Goal: Information Seeking & Learning: Check status

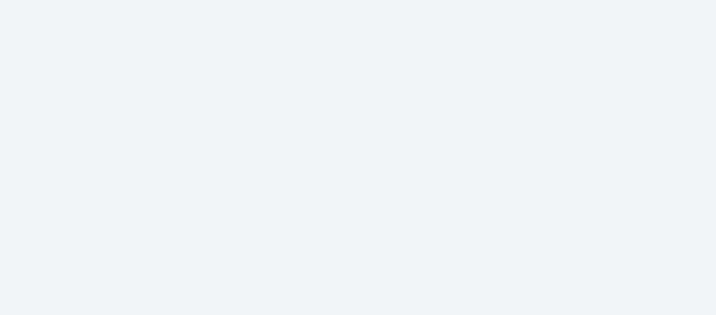
click at [358, 141] on body at bounding box center [358, 157] width 716 height 315
click at [414, 139] on body at bounding box center [358, 157] width 716 height 315
click at [358, 141] on body at bounding box center [358, 157] width 716 height 315
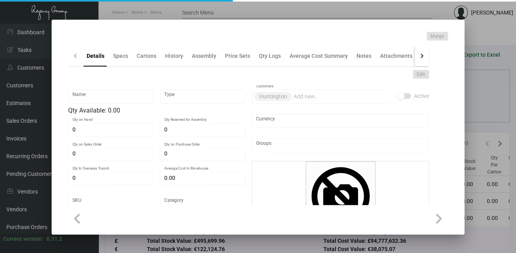
type input "Key Holders"
type input "Inventory"
type input "10,500"
type input "$ 0.00"
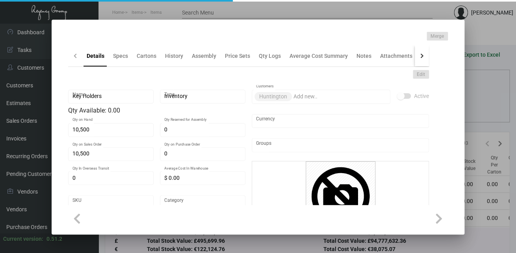
type input "Standard"
type input "1,700"
type input "$ 0.20722"
type input "$ 0.22"
type textarea "110 Classic Crest Cover Avon Brilliant White,Flat Diecut Size : 4 x 6.5, Die Cu…"
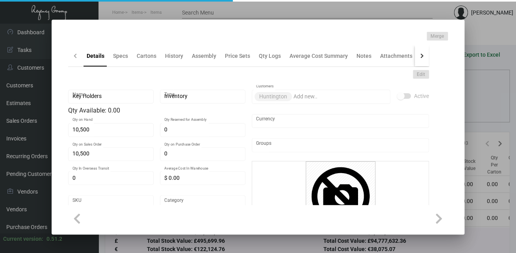
type textarea "110 Classic Crest Cover Avon Brilliant White,Flat Diecut Size : 4 x 6.5, Die Cu…"
checkbox input "true"
type input "United States Dollar $"
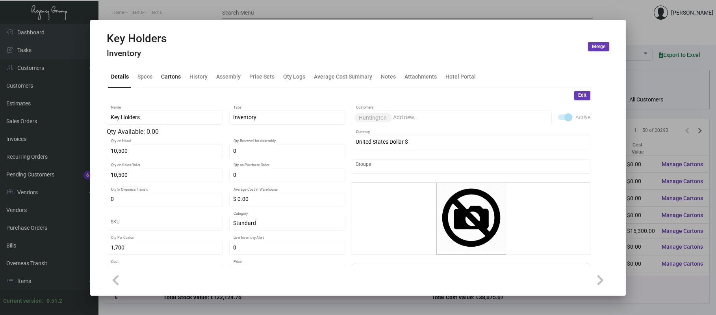
click at [170, 80] on div "Cartons" at bounding box center [171, 77] width 20 height 8
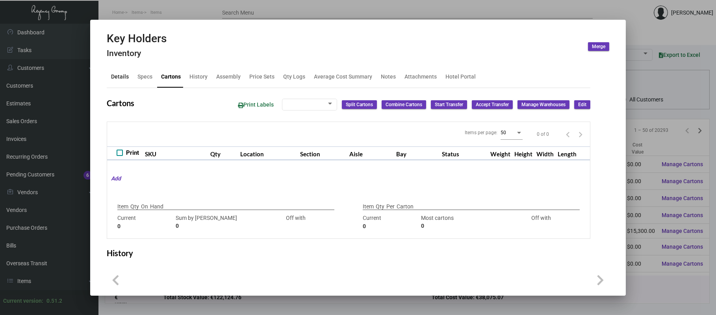
click at [112, 80] on div "Details" at bounding box center [120, 77] width 18 height 8
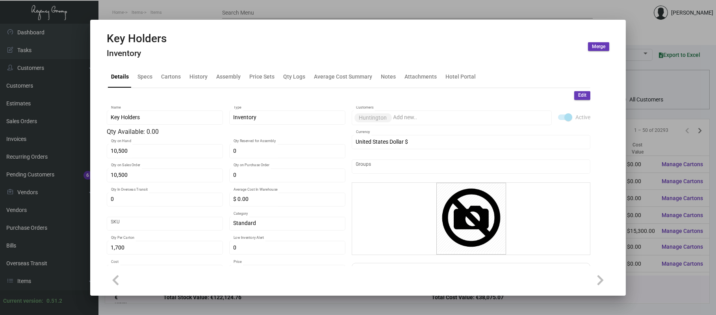
click at [185, 43] on div "Key Holders Inventory Merge" at bounding box center [358, 47] width 503 height 30
click at [201, 76] on div "History" at bounding box center [199, 77] width 18 height 8
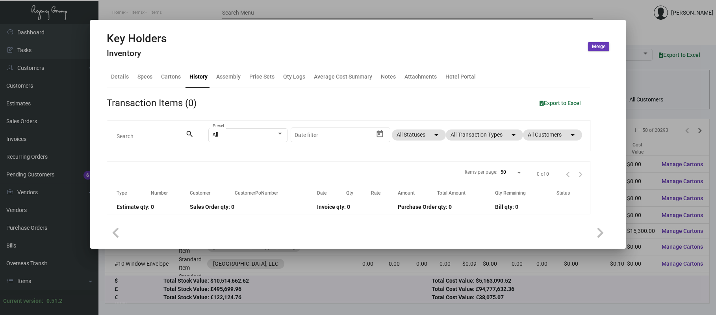
click at [195, 47] on div "Key Holders Inventory Merge" at bounding box center [358, 47] width 503 height 30
click at [145, 82] on div "Specs" at bounding box center [144, 76] width 21 height 19
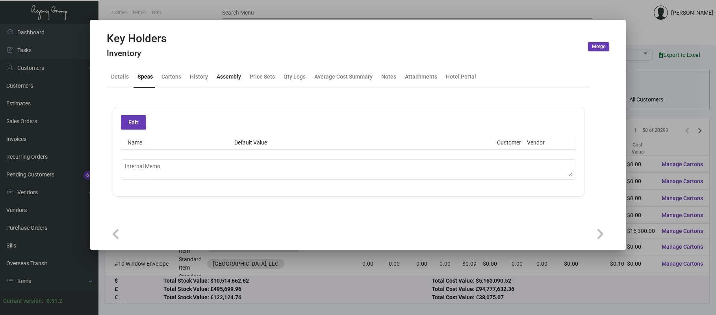
click at [225, 78] on div "Assembly" at bounding box center [229, 77] width 24 height 8
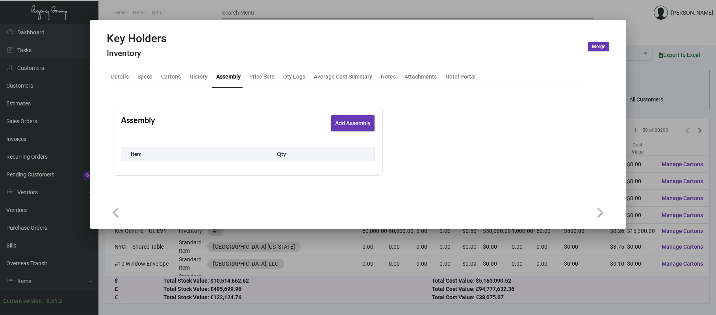
click at [276, 75] on div "Details Specs Cartons History Assembly Price Sets Qty Logs Average Cost Summary…" at bounding box center [349, 76] width 484 height 21
click at [260, 76] on div "Price Sets" at bounding box center [261, 77] width 25 height 8
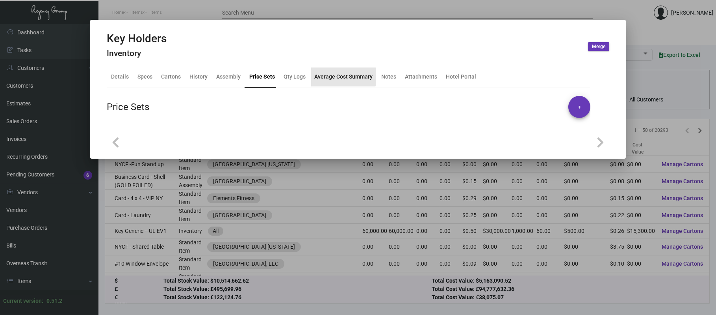
click at [339, 74] on div "Average Cost Summary" at bounding box center [344, 77] width 58 height 8
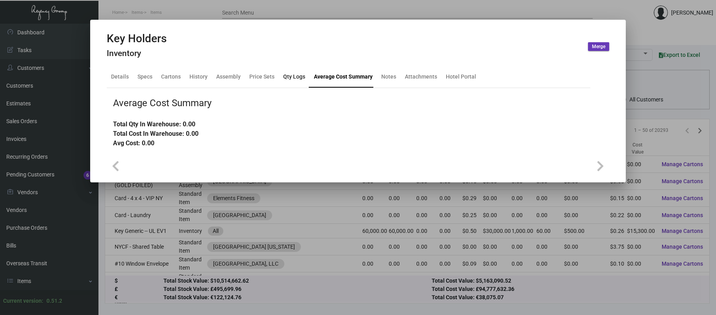
click at [285, 74] on div "Qty Logs" at bounding box center [294, 77] width 22 height 8
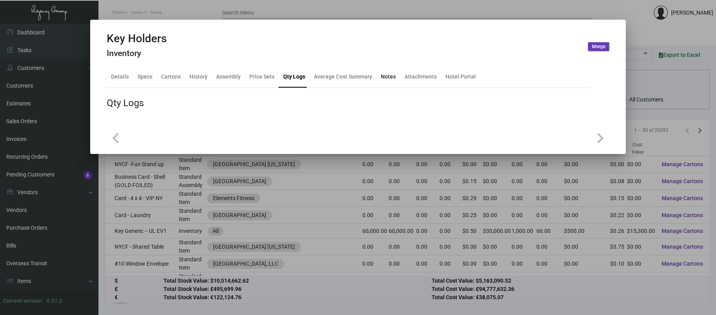
click at [389, 72] on div "Notes" at bounding box center [388, 76] width 21 height 19
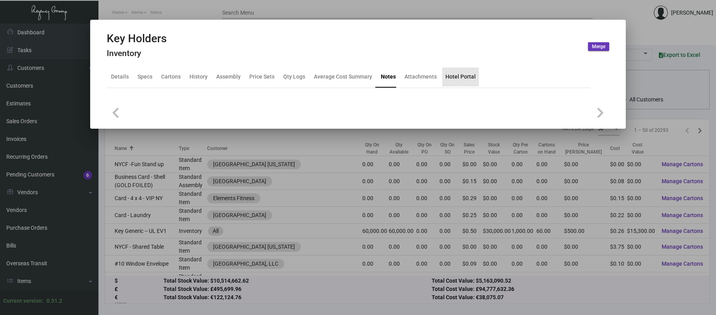
click at [461, 72] on div "Hotel Portal" at bounding box center [461, 76] width 37 height 19
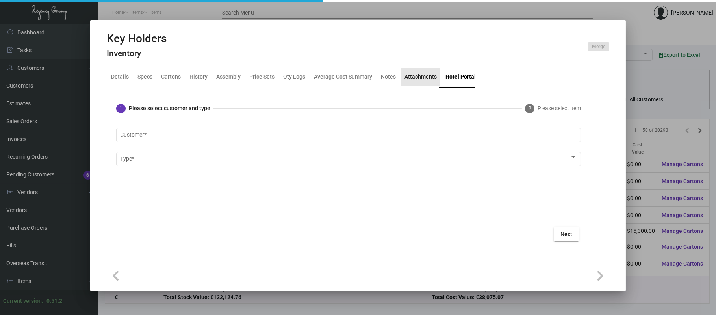
click at [412, 71] on div "Attachments" at bounding box center [421, 76] width 39 height 19
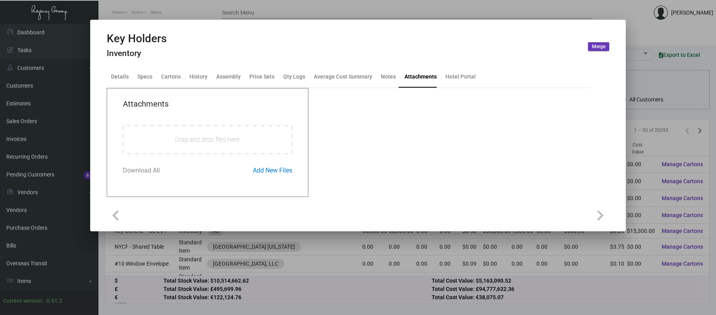
click at [365, 54] on div "Key Holders Inventory Merge" at bounding box center [358, 47] width 503 height 30
click at [147, 81] on div "Specs" at bounding box center [144, 76] width 21 height 19
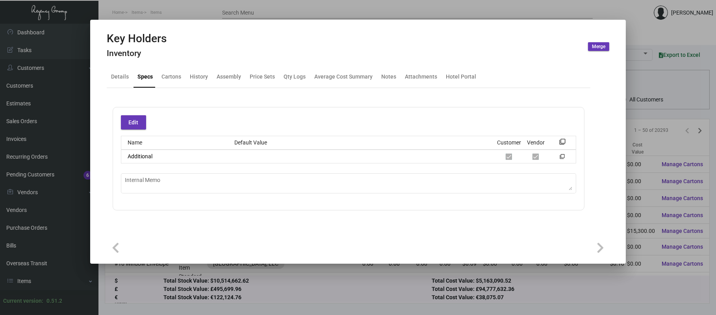
click at [188, 52] on div "Key Holders Inventory Merge" at bounding box center [358, 47] width 503 height 30
click at [207, 47] on div "Key Holders Inventory Merge" at bounding box center [358, 47] width 503 height 30
click at [124, 81] on div "Details" at bounding box center [120, 76] width 24 height 19
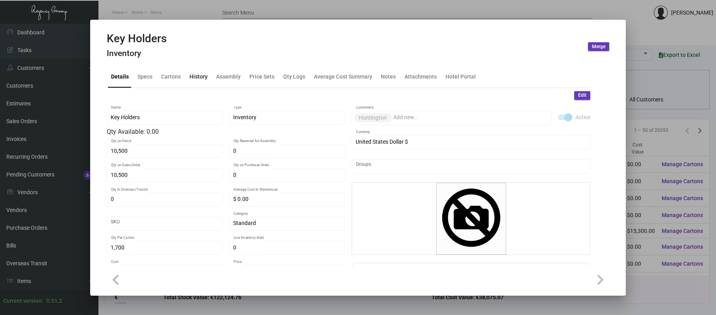
click at [202, 78] on div "History" at bounding box center [199, 77] width 18 height 8
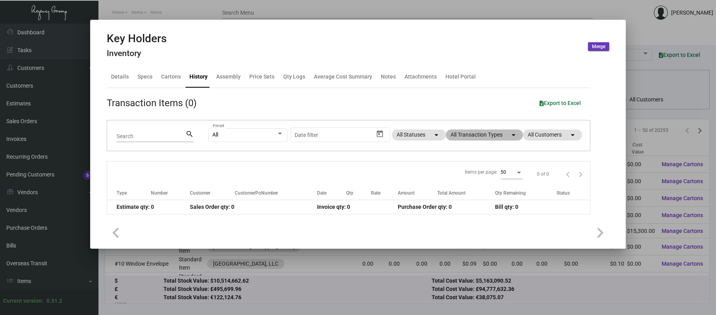
click at [491, 134] on mat-chip "All Transaction Types arrow_drop_down" at bounding box center [484, 134] width 77 height 11
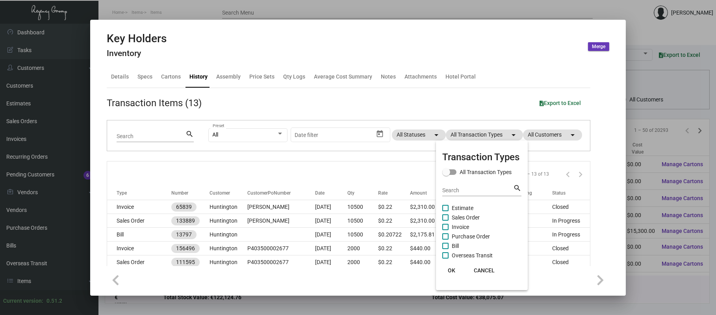
click at [480, 235] on span "Purchase Order" at bounding box center [471, 235] width 38 height 9
click at [446, 239] on input "Purchase Order" at bounding box center [445, 239] width 0 height 0
checkbox input "true"
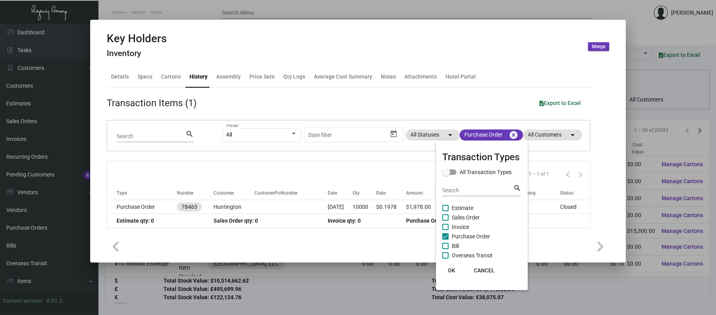
click at [264, 208] on div at bounding box center [358, 157] width 716 height 315
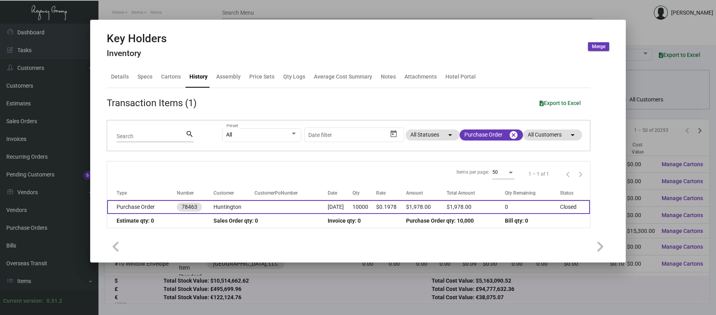
click at [264, 209] on td at bounding box center [292, 207] width 74 height 14
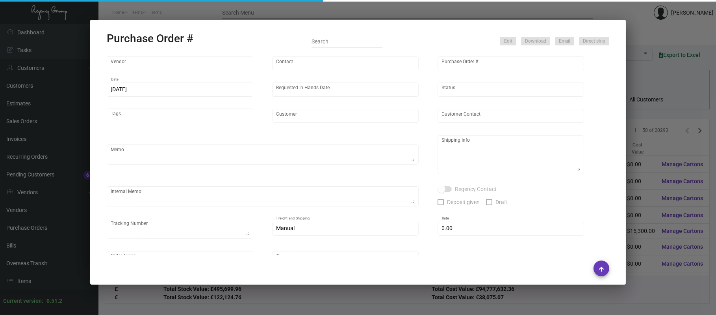
type input "Herald Printing Ltd."
type input "Eric Lunquist"
type input "78463"
type input "2/10/2020"
type input "2/17/2020"
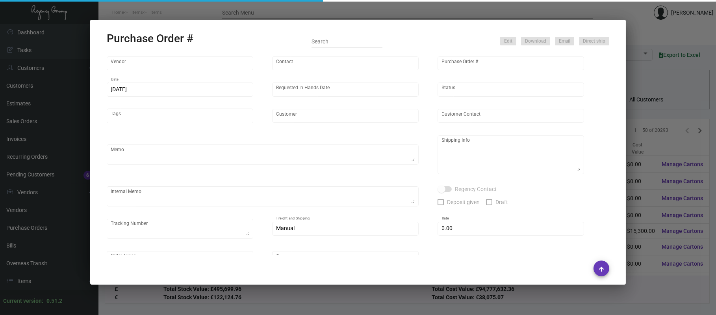
type input "Huntington"
type textarea "Regency Group LA 1436 South La Cienega Blvd #109 Los Angeles, CA 90035 Attn:"
type input "$ 0.00"
type input "United States Dollar $"
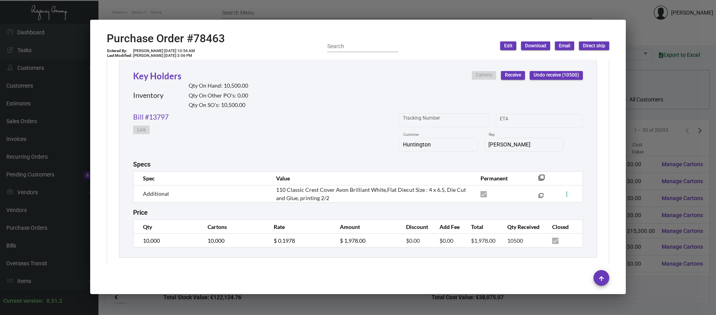
scroll to position [368, 0]
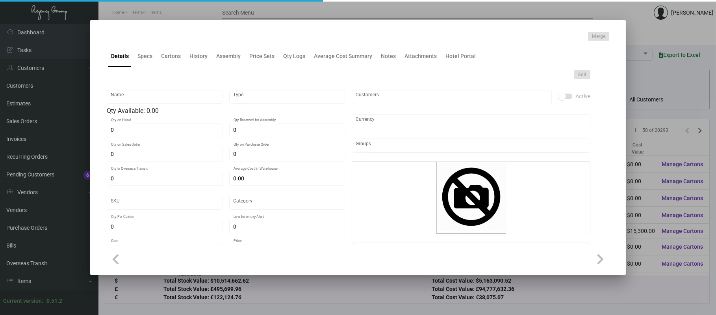
type input "Coaster"
type input "Inventory"
type input "10,000"
type input "$ 0.00"
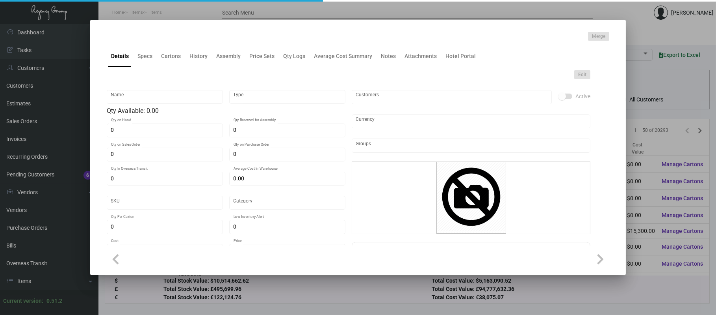
type input "Calfornia -Coaster-17"
type input "Standard"
type input "2,500"
type input "$ 0.0753"
type input "$ 0.18"
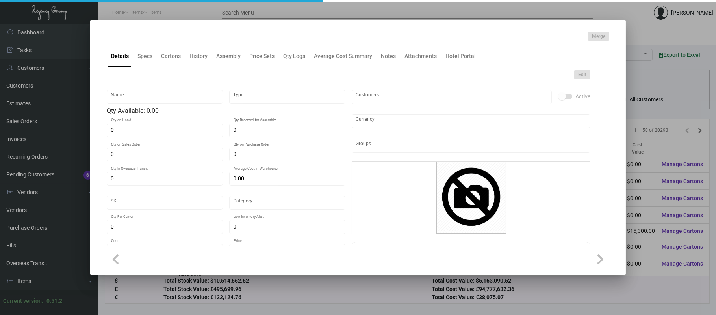
checkbox input "true"
type input "United States Dollar $"
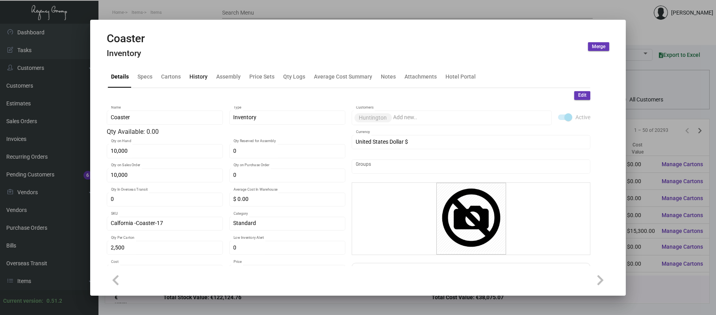
click at [197, 78] on div "History" at bounding box center [199, 77] width 18 height 8
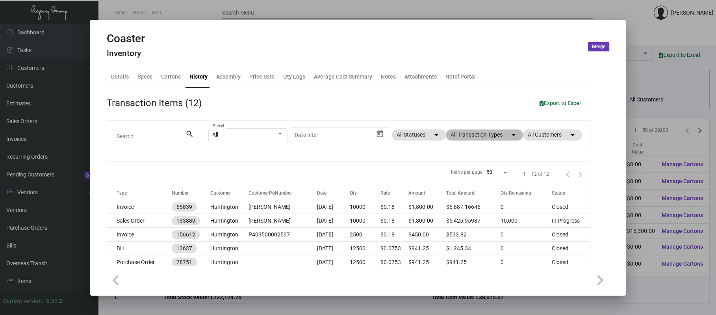
click at [509, 135] on mat-icon "arrow_drop_down" at bounding box center [513, 134] width 9 height 9
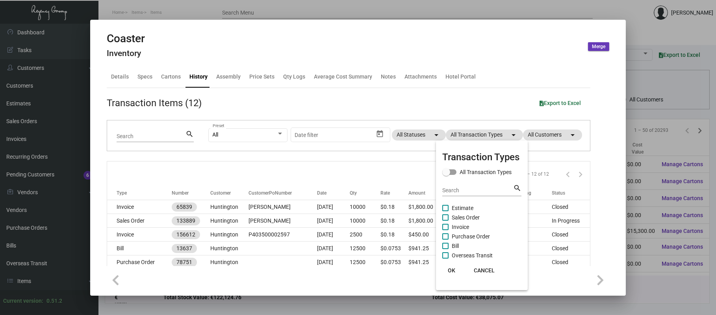
click at [469, 234] on span "Purchase Order" at bounding box center [471, 235] width 38 height 9
click at [446, 239] on input "Purchase Order" at bounding box center [445, 239] width 0 height 0
checkbox input "true"
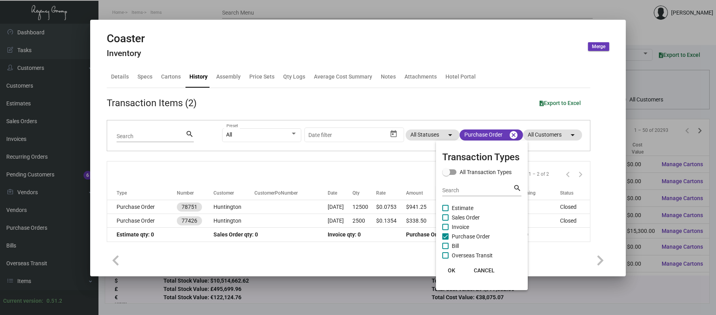
click at [270, 206] on div at bounding box center [358, 157] width 716 height 315
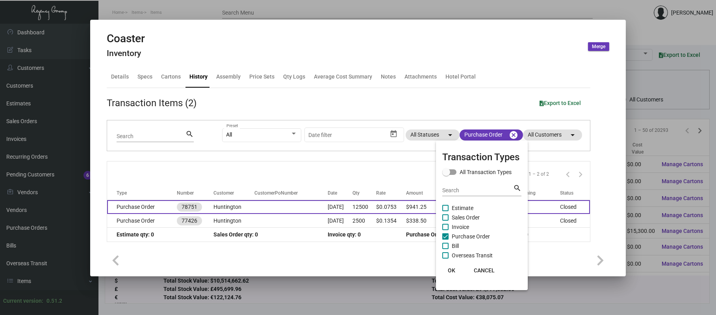
click at [271, 207] on td at bounding box center [292, 207] width 74 height 14
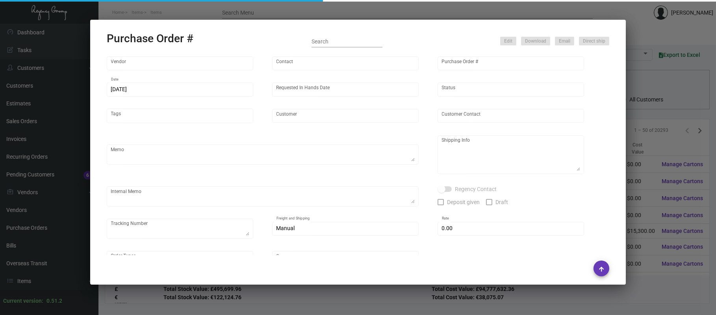
type input "COASTER PLUS"
type input "Ian ACC"
type input "78751"
type input "2/20/2020"
type input "2/27/2020"
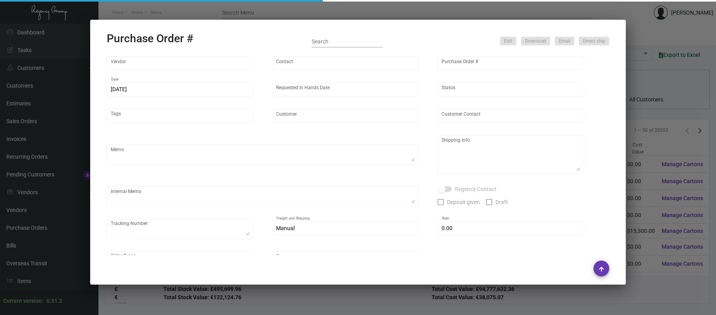
type input "Huntington"
type textarea "reorder 77426 more qty / SPLIT SHIPPING"
type textarea "SHIP 2500 STRAIGHT TO CLIENT Huntington Brian Fenwick 1075 California St. San F…"
type input "$ 0.00"
type input "United States Dollar $"
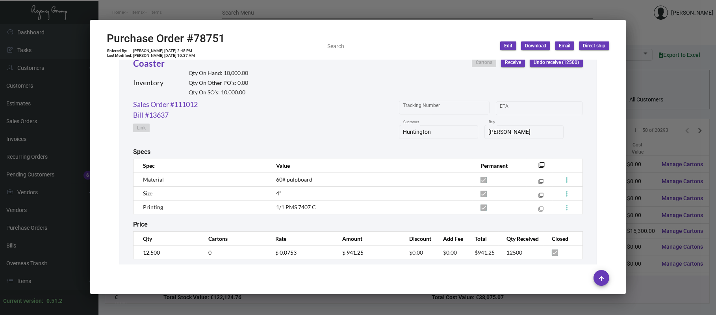
scroll to position [382, 0]
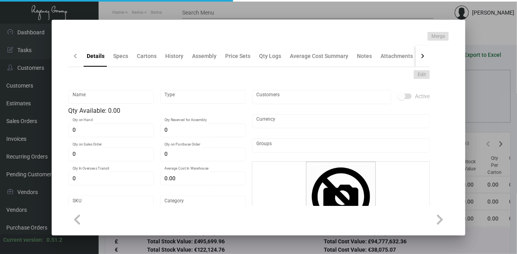
type input "Memo Pads"
type input "Inventory"
type input "1,710"
type input "$ 0.00"
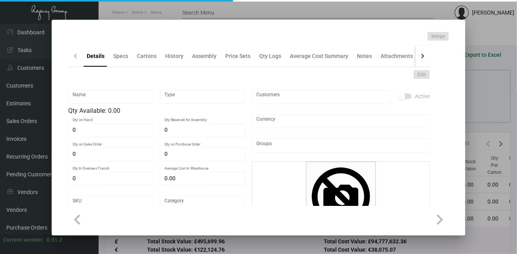
type input "Standard"
type input "570"
type input "$ 0.14"
type input "$ 0.19"
type textarea "Memo Pads - 5.125 x 5.50, 70# white cover, 1 color logo. chip board backing , 1…"
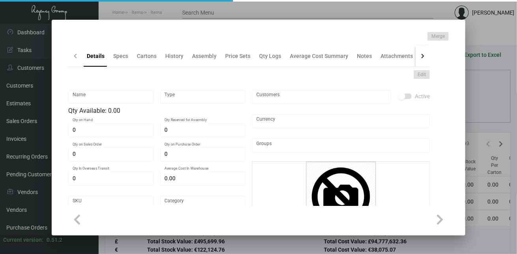
type textarea "Memo Pads - 5.125 x 5.50, 70# white cover, 1 color logo. chip board backing , 1…"
checkbox input "true"
type input "United States Dollar $"
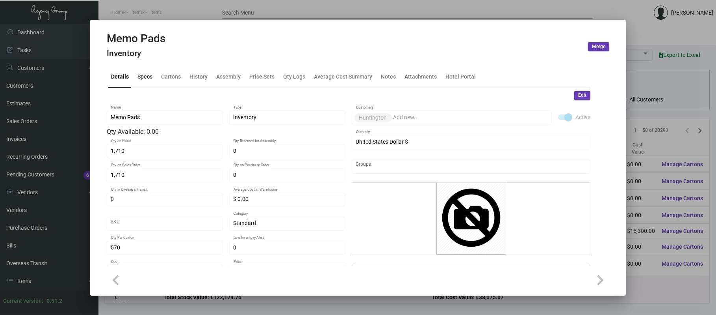
click at [144, 75] on div "Specs" at bounding box center [145, 77] width 15 height 8
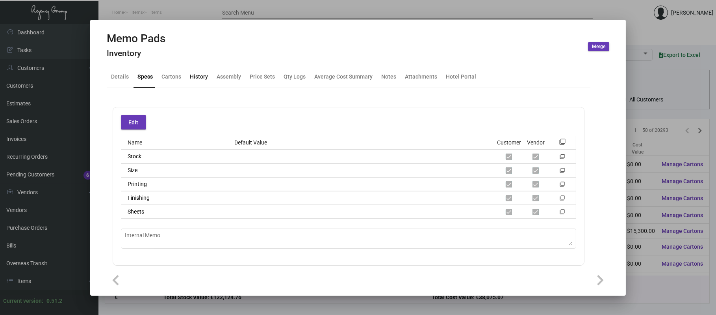
click at [197, 73] on div "History" at bounding box center [199, 77] width 18 height 8
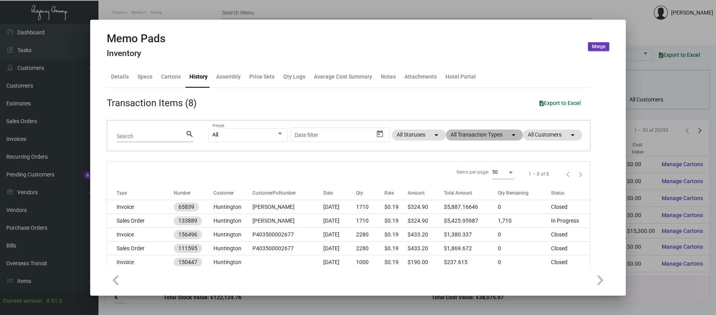
click at [478, 135] on mat-chip "All Transaction Types arrow_drop_down" at bounding box center [484, 134] width 77 height 11
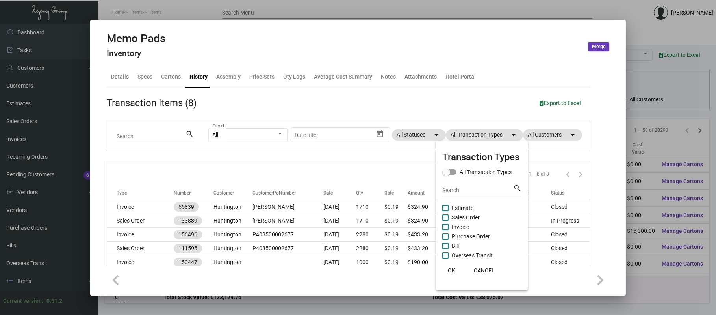
click at [469, 233] on span "Purchase Order" at bounding box center [471, 235] width 38 height 9
click at [446, 239] on input "Purchase Order" at bounding box center [445, 239] width 0 height 0
checkbox input "true"
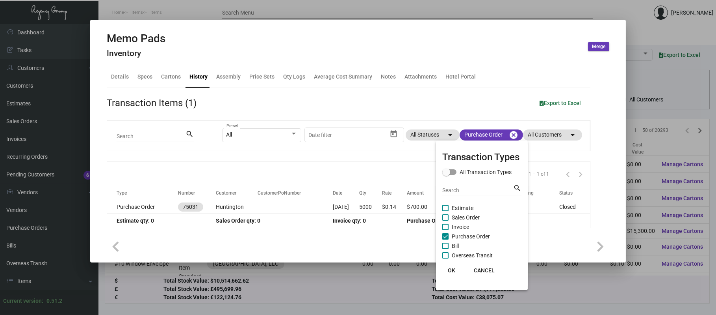
click at [268, 204] on div at bounding box center [358, 157] width 716 height 315
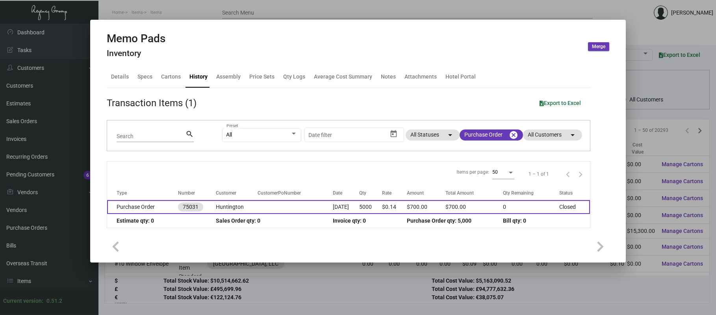
click at [269, 205] on td at bounding box center [295, 207] width 75 height 14
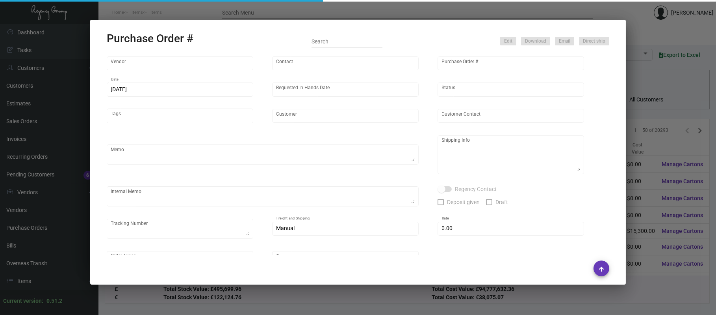
type input "Captain Notepad"
type input "Jace Rogat"
type input "75031"
type input "9/23/2019"
type input "9/30/2019"
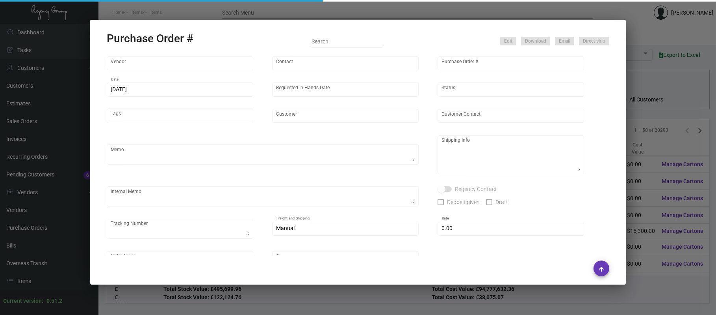
type input "Huntington"
type textarea "***SHIP 1000 TO CLIENT*** Huntington Brian Fenwick 1075 California St San Franc…"
type textarea "SEE SHIPPING IN MEMO"
type input "$ 0.00"
type input "United States Dollar $"
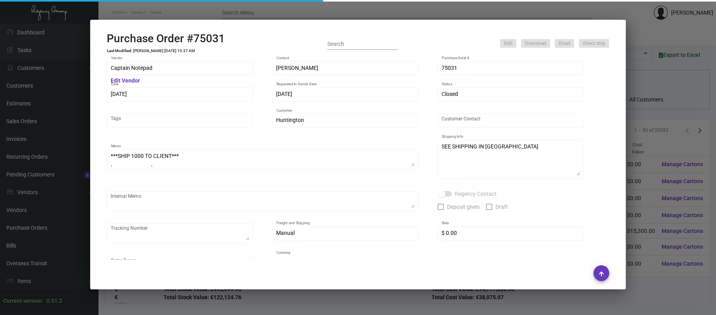
click at [243, 9] on div at bounding box center [358, 157] width 716 height 315
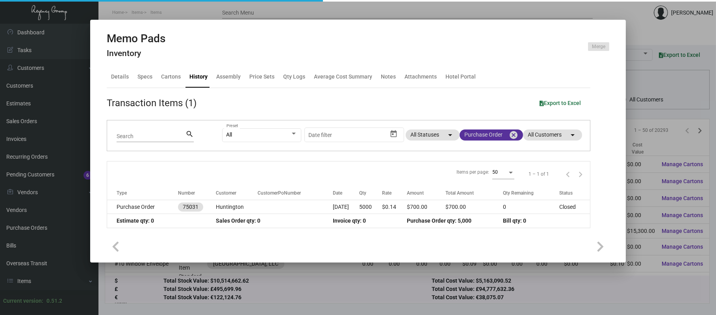
click at [512, 134] on mat-icon "cancel" at bounding box center [513, 134] width 9 height 9
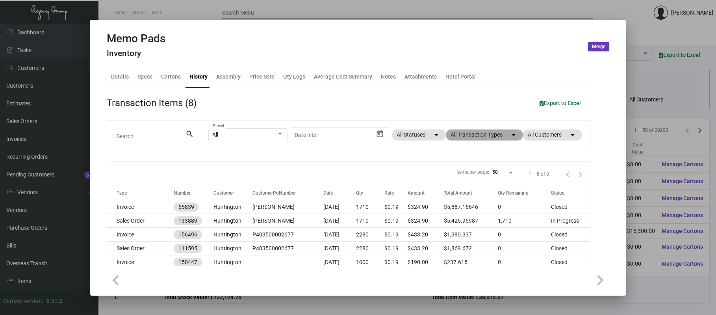
click at [497, 136] on mat-chip "All Transaction Types arrow_drop_down" at bounding box center [484, 134] width 77 height 11
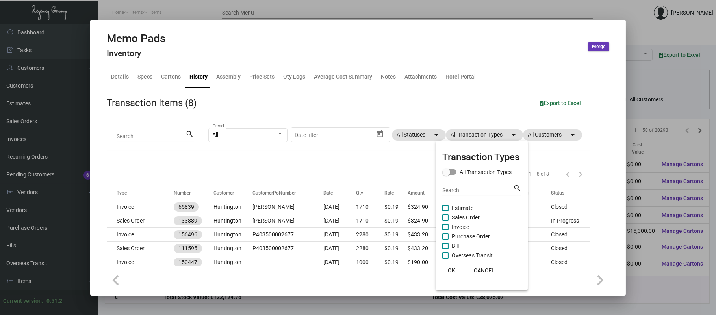
click at [473, 234] on span "Purchase Order" at bounding box center [471, 235] width 38 height 9
click at [446, 239] on input "Purchase Order" at bounding box center [445, 239] width 0 height 0
checkbox input "true"
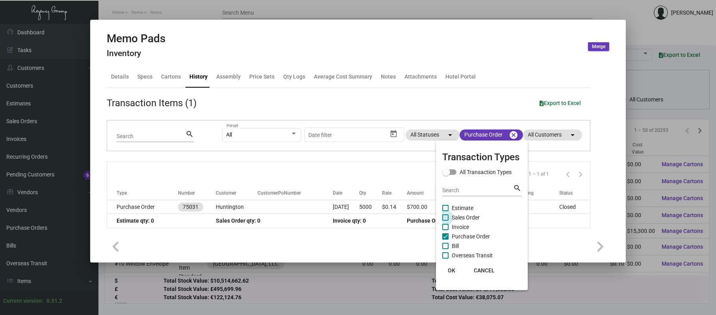
click at [467, 217] on span "Sales Order" at bounding box center [466, 216] width 28 height 9
click at [446, 220] on input "Sales Order" at bounding box center [445, 220] width 0 height 0
checkbox input "true"
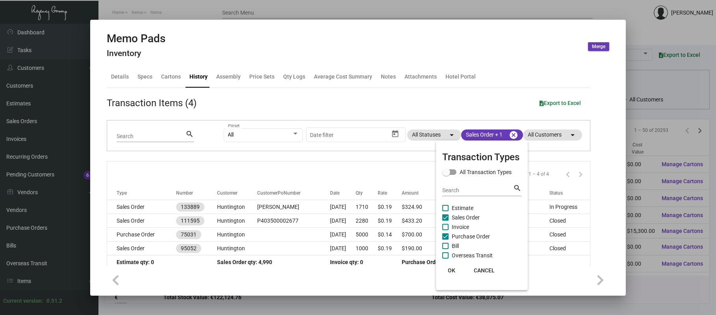
click at [151, 206] on div at bounding box center [358, 157] width 716 height 315
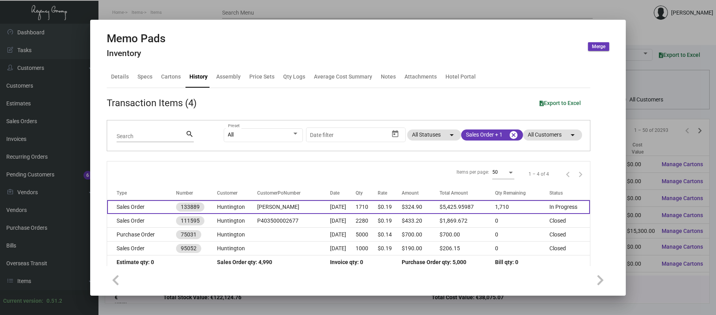
click at [150, 205] on td "Sales Order" at bounding box center [141, 207] width 69 height 14
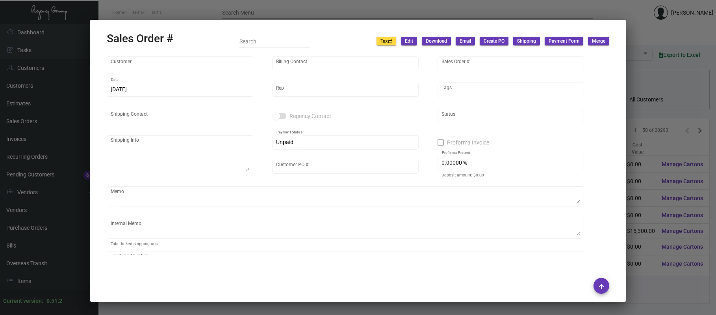
type input "Huntington"
type input "Steve Zoltak"
type input "133889"
type input "9/9/2022"
type input "[PERSON_NAME]"
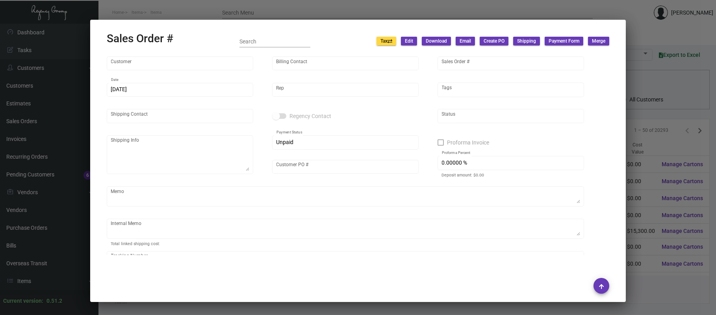
type input "Curtis Rusin"
type textarea "Huntington - Curtis Rusin 1075 California St. San Francisco, CA 94108 San Franc…"
type input "[PERSON_NAME]"
type input "United States Dollar $"
type input "$ 0.00"
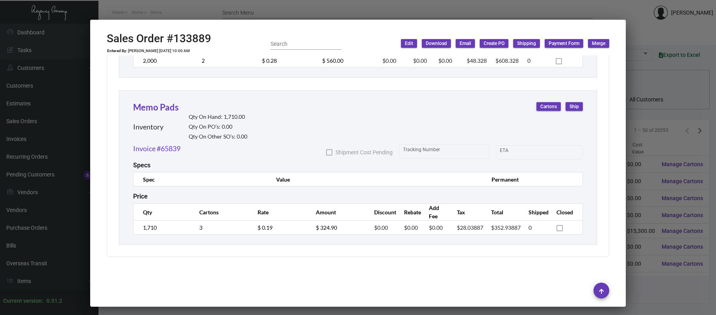
scroll to position [967, 0]
click at [242, 7] on div at bounding box center [358, 157] width 716 height 315
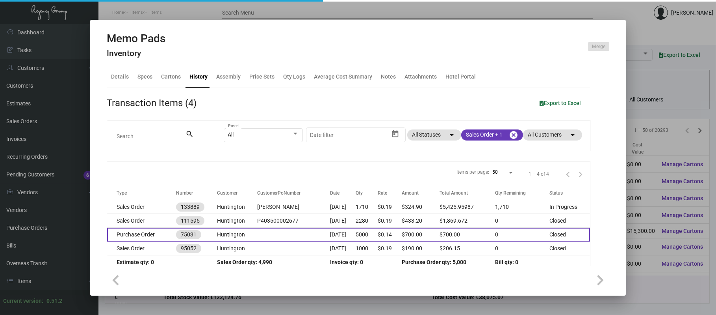
click at [151, 236] on td "Purchase Order" at bounding box center [141, 234] width 69 height 14
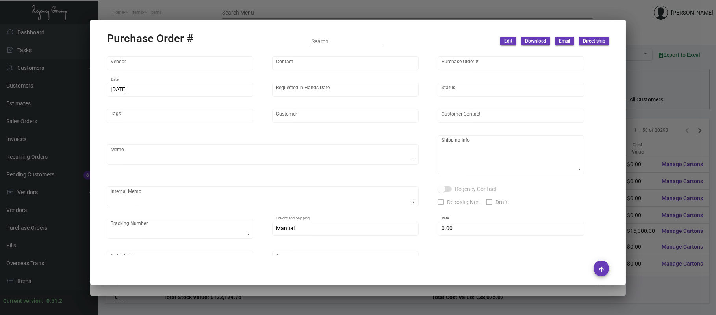
type input "Captain Notepad"
type input "Jace Rogat"
type input "75031"
type input "9/23/2019"
type input "9/30/2019"
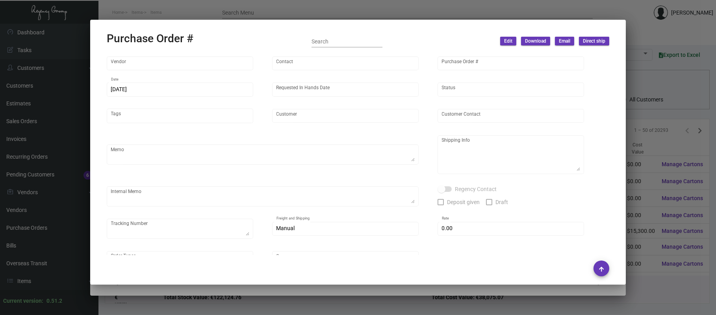
type input "Huntington"
type textarea "***SHIP 1000 TO CLIENT*** Huntington Brian Fenwick 1075 California St San Franc…"
type textarea "SEE SHIPPING IN MEMO"
type input "$ 0.00"
type input "United States Dollar $"
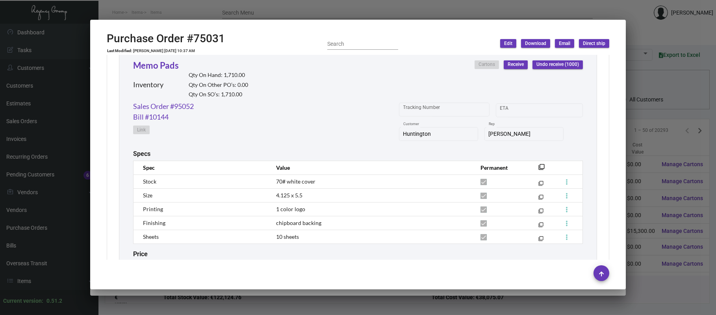
scroll to position [383, 0]
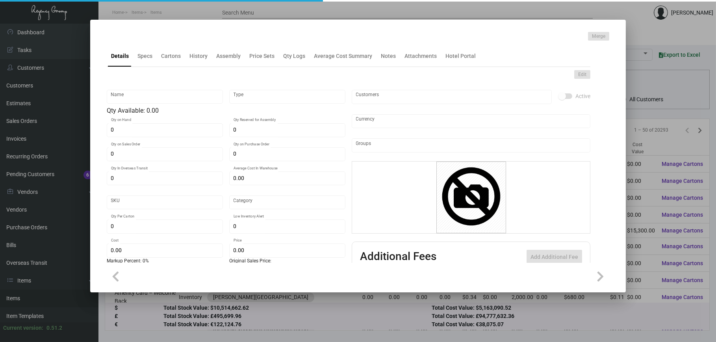
type input "Keys - [GEOGRAPHIC_DATA]"
type input "Inventory"
type input "2,000"
type input "$ 0.00"
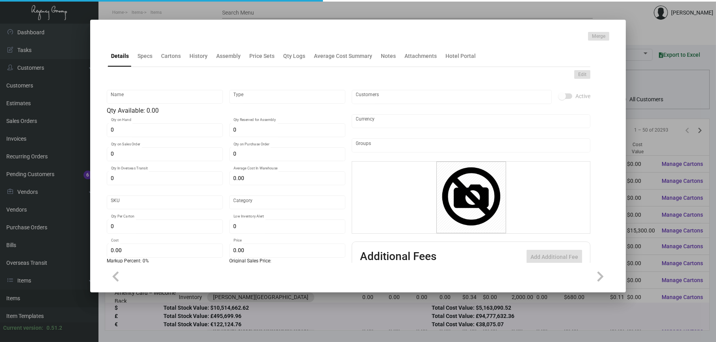
type input "2000"
type input "Overseas"
type input "1,000"
type input "$ 0.145"
type input "$ 0.28"
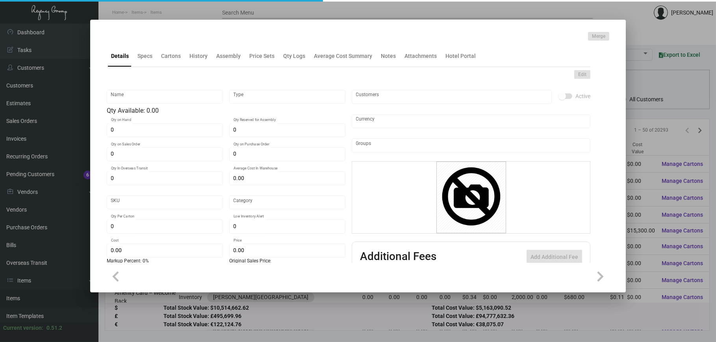
type textarea "size CR80, #30 mill white Matte laminated PVC plastic material, printing 2 side…"
checkbox input "true"
type input "United States Dollar $"
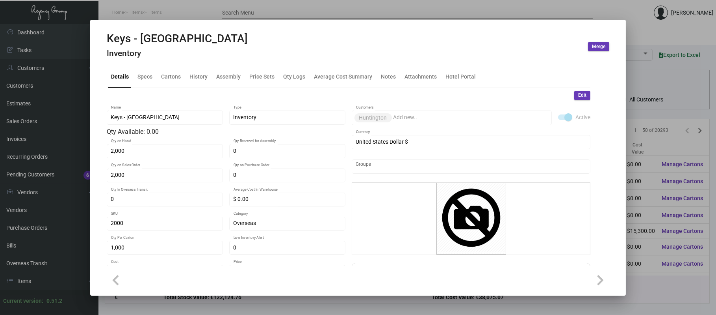
click at [213, 91] on div "Edit" at bounding box center [349, 95] width 484 height 9
click at [199, 77] on div "History" at bounding box center [199, 77] width 18 height 8
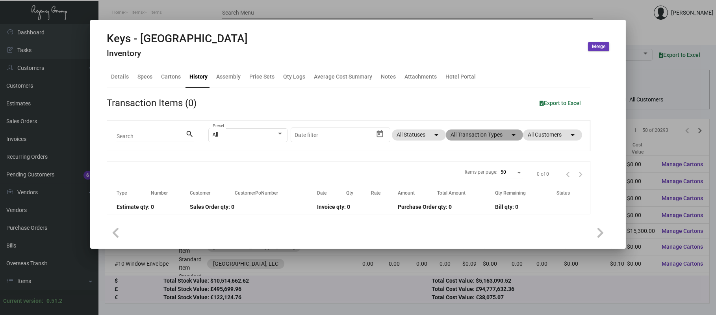
click at [463, 139] on mat-chip "All Transaction Types arrow_drop_down" at bounding box center [484, 134] width 77 height 11
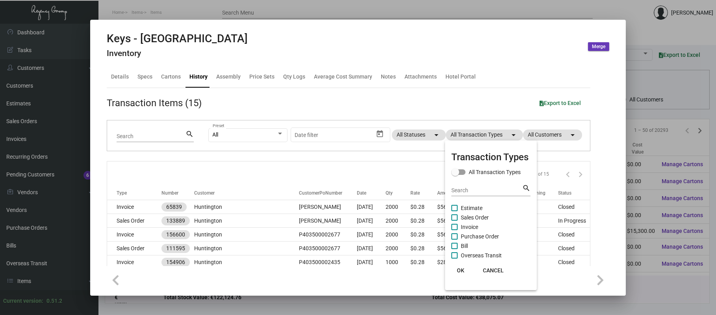
click at [470, 235] on span "Purchase Order" at bounding box center [480, 235] width 38 height 9
click at [455, 239] on input "Purchase Order" at bounding box center [454, 239] width 0 height 0
checkbox input "true"
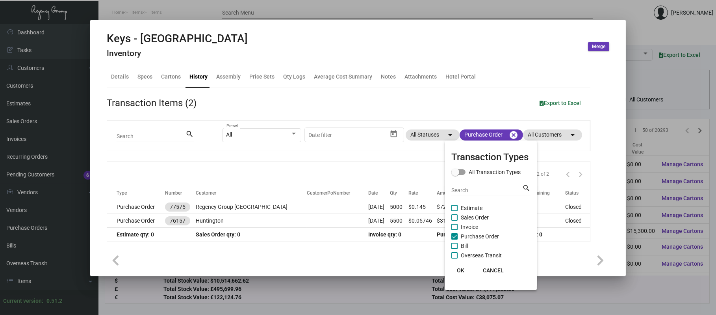
click at [497, 65] on div at bounding box center [358, 157] width 716 height 315
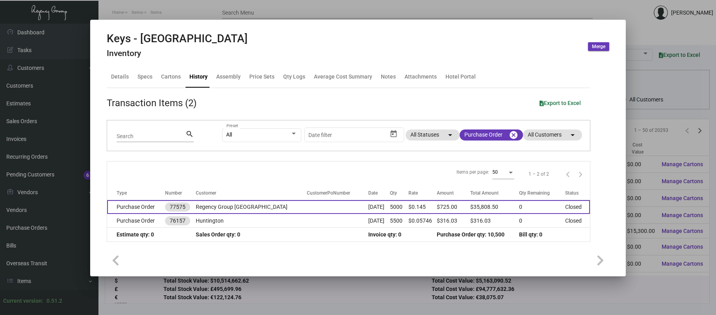
click at [249, 206] on td "Regency Group [GEOGRAPHIC_DATA]" at bounding box center [252, 207] width 112 height 14
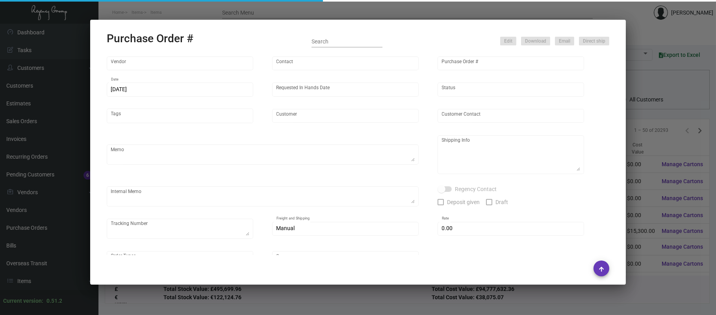
type input "Nexqo"
type input "[PERSON_NAME]"
type input "77575"
type input "[DATE]"
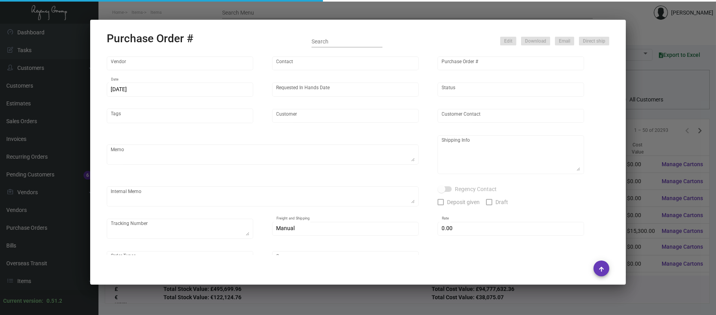
type textarea "Regency Group [STREET_ADDRESS][US_STATE] [PHONE_NUMBER]"
type input "$ 0.00"
type input "United States Dollar $"
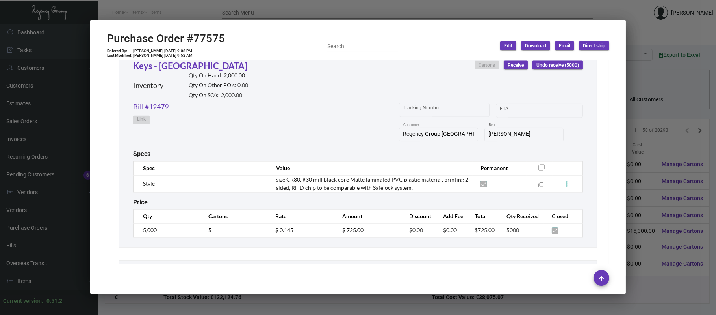
scroll to position [3714, 0]
